Goal: Task Accomplishment & Management: Manage account settings

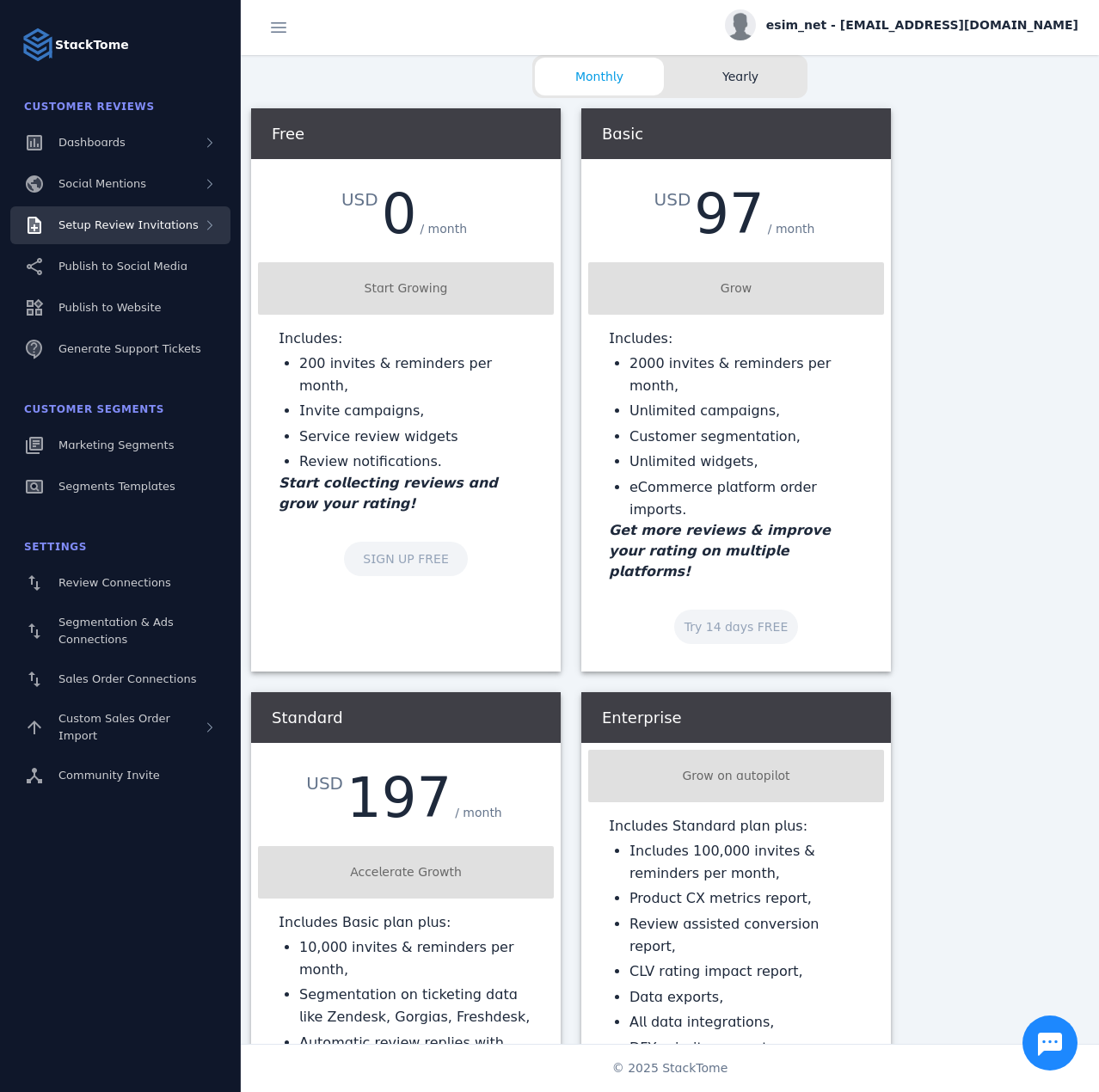
click at [148, 226] on span "Setup Review Invitations" at bounding box center [128, 224] width 140 height 13
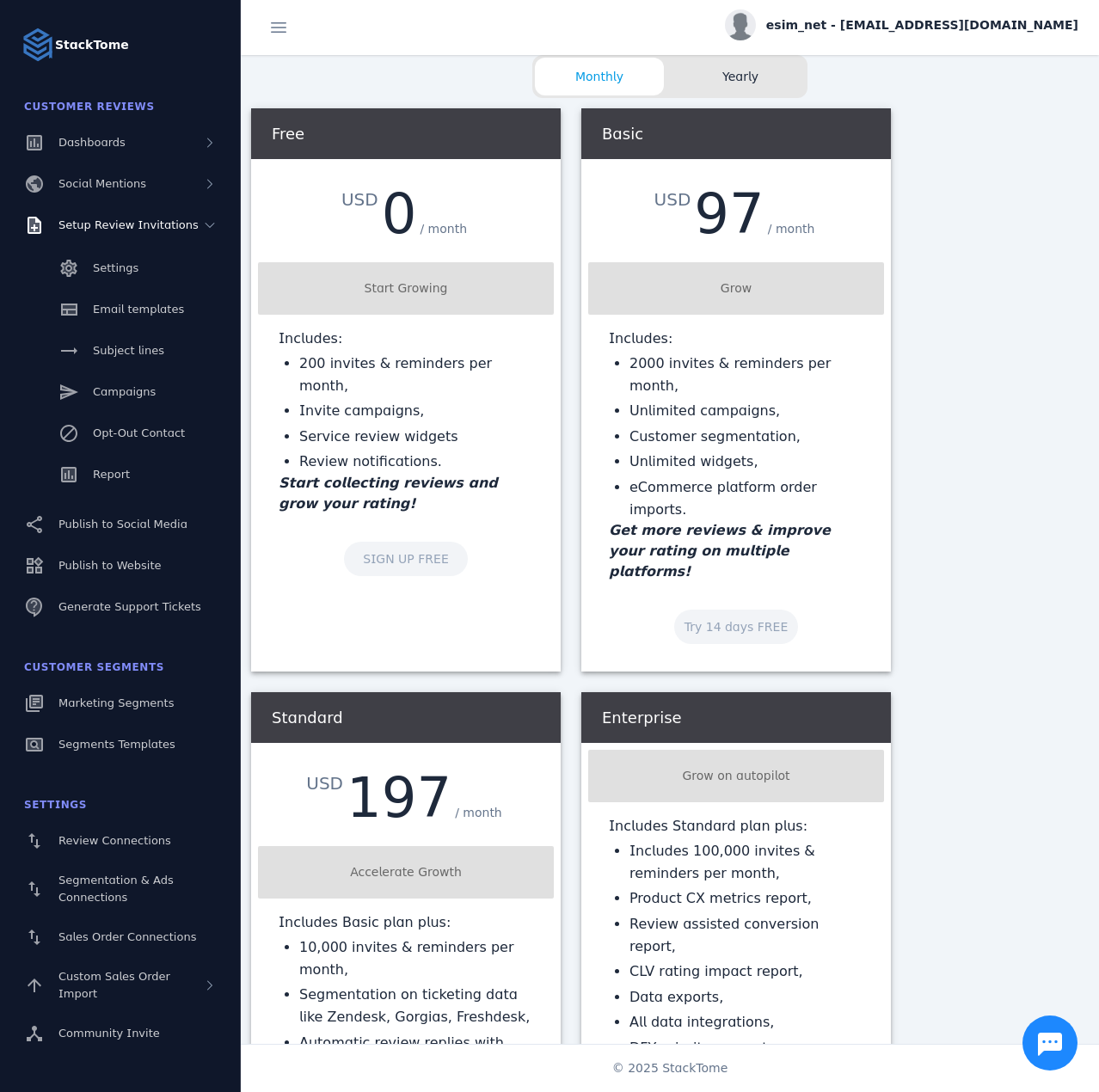
click at [148, 454] on div "Settings Email templates Subject lines Campaigns Opt-Out Contact Report" at bounding box center [120, 373] width 241 height 258
click at [142, 470] on link "Report" at bounding box center [120, 474] width 220 height 38
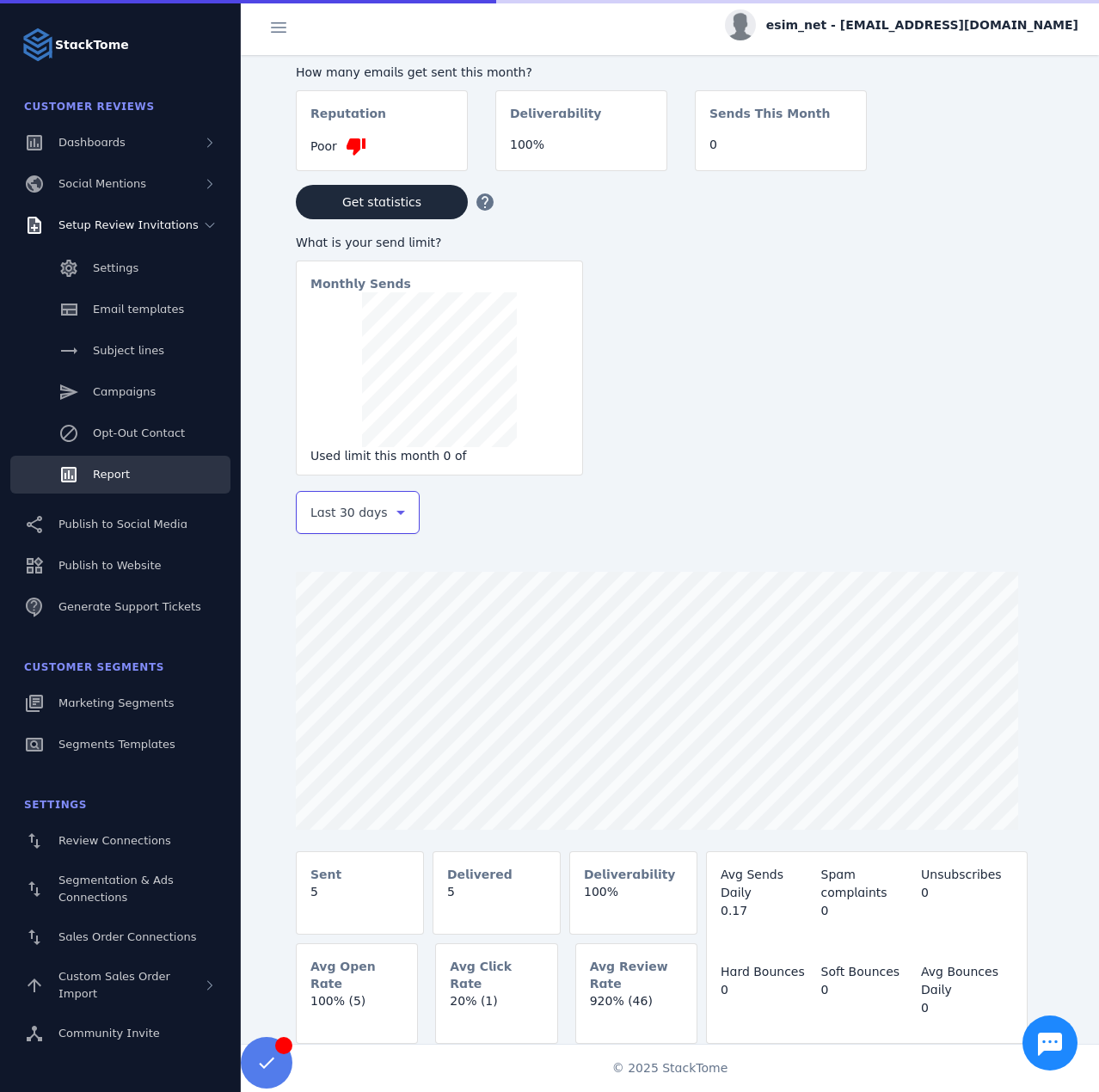
click at [335, 518] on span "Last 30 days" at bounding box center [349, 512] width 77 height 20
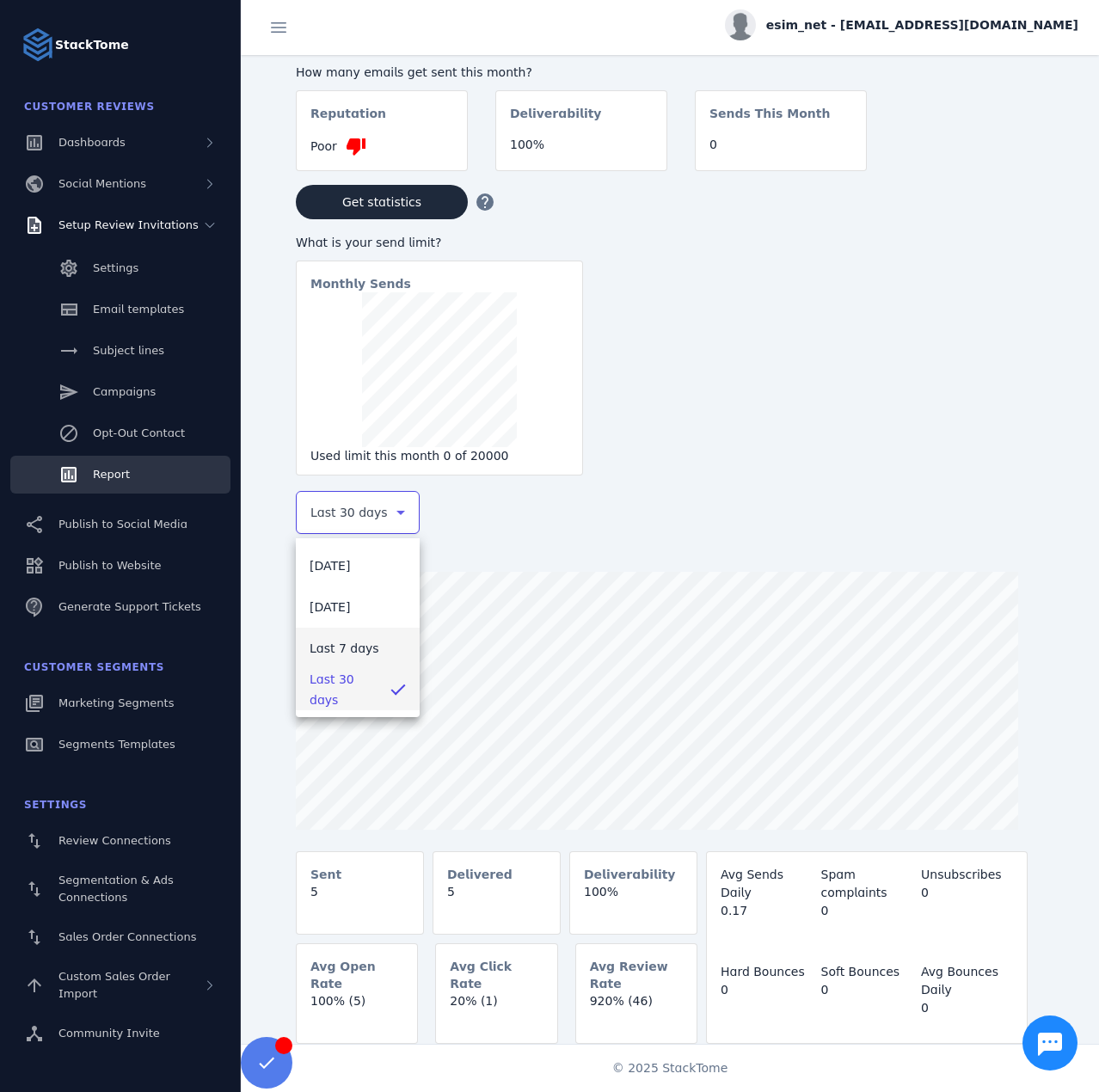
click at [346, 645] on span "Last 7 days" at bounding box center [344, 648] width 69 height 20
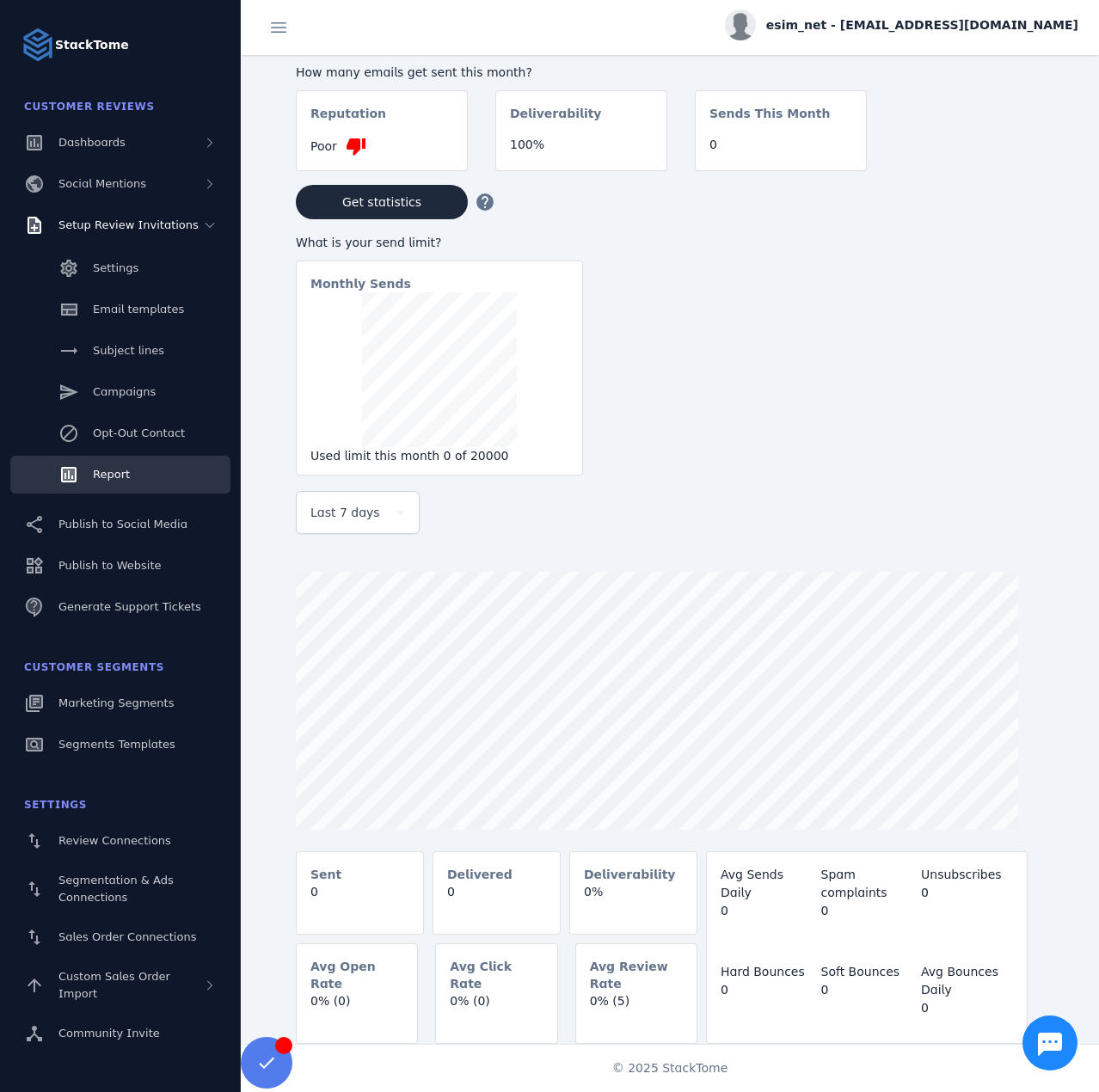
click at [945, 24] on span "esim_net - [EMAIL_ADDRESS][DOMAIN_NAME]" at bounding box center [922, 25] width 312 height 18
click at [1020, 160] on span "Sign out" at bounding box center [1024, 165] width 50 height 20
